Goal: Use online tool/utility: Utilize a website feature to perform a specific function

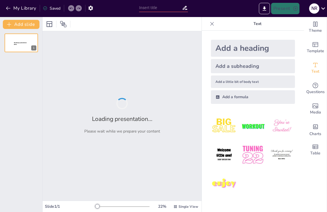
type input "Streamlined Services: Your Path to Reduced Electricity Costs"
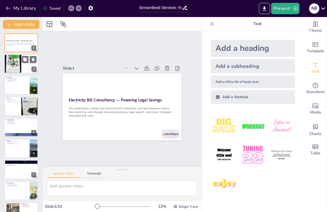
click at [24, 70] on div at bounding box center [21, 63] width 34 height 19
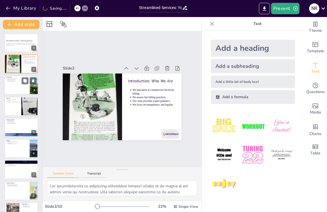
click at [20, 92] on div at bounding box center [21, 84] width 34 height 19
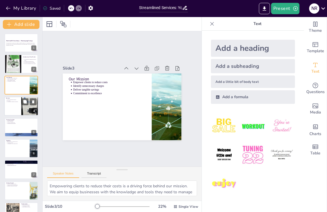
click at [26, 113] on div at bounding box center [29, 106] width 17 height 23
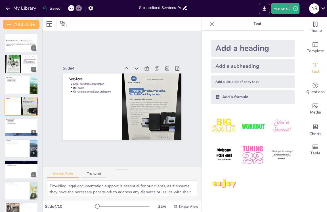
click at [102, 54] on div "Slide 1 Electricity Bill Consultancy — Powering Legal Savings This presentation…" at bounding box center [121, 99] width 203 height 208
click at [28, 132] on div at bounding box center [21, 127] width 34 height 19
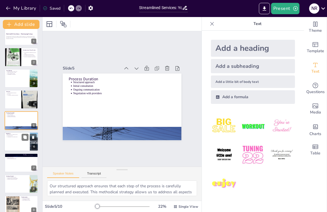
click at [24, 143] on div at bounding box center [21, 141] width 34 height 19
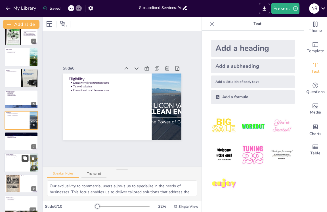
click at [22, 150] on div at bounding box center [21, 141] width 33 height 19
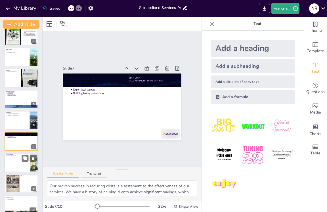
scroll to position [35, 0]
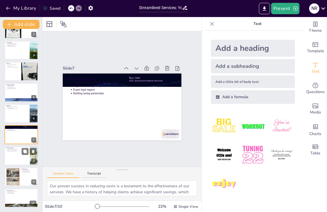
click at [21, 150] on p "Enhanced operational efficiency" at bounding box center [17, 150] width 21 height 1
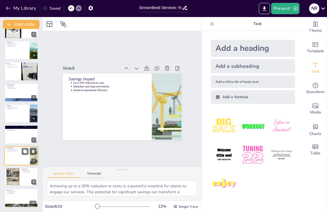
click at [21, 150] on p "Enhanced operational efficiency" at bounding box center [17, 150] width 21 height 1
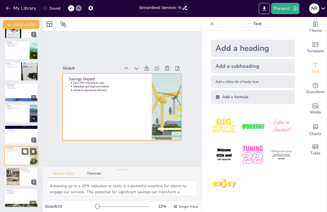
click at [19, 163] on div at bounding box center [21, 155] width 34 height 19
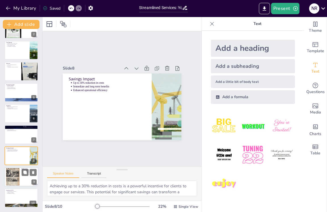
click at [19, 176] on div at bounding box center [13, 176] width 14 height 19
type textarea "Positive client feedback is vital for our reputation and growth. Satisfied clie…"
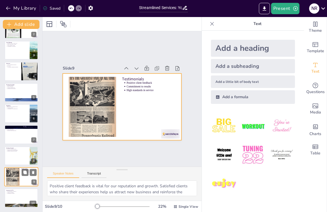
click at [29, 186] on div at bounding box center [21, 176] width 34 height 19
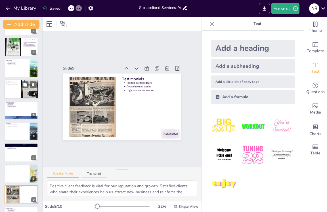
scroll to position [0, 0]
